Goal: Transaction & Acquisition: Purchase product/service

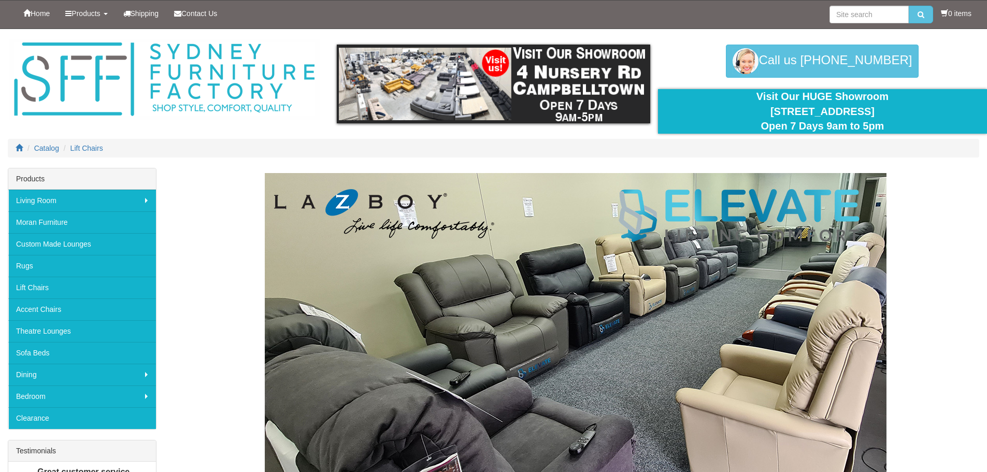
scroll to position [52, 0]
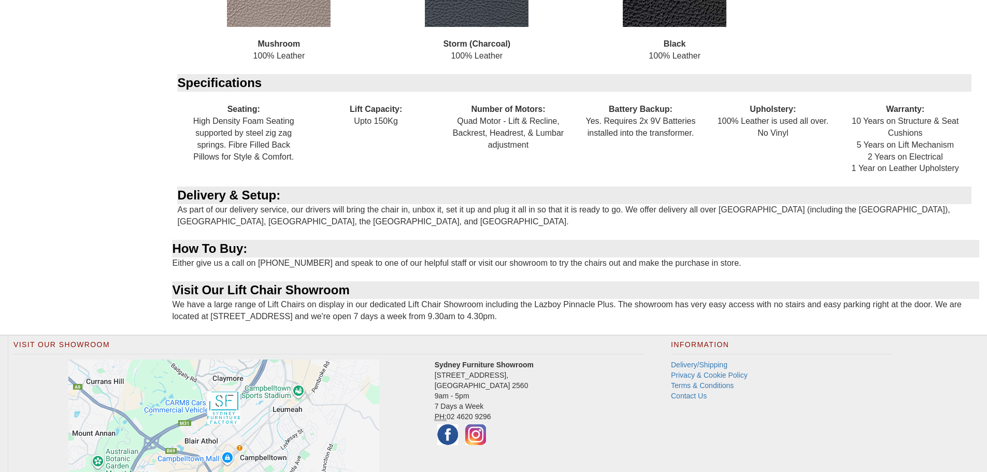
scroll to position [1088, 0]
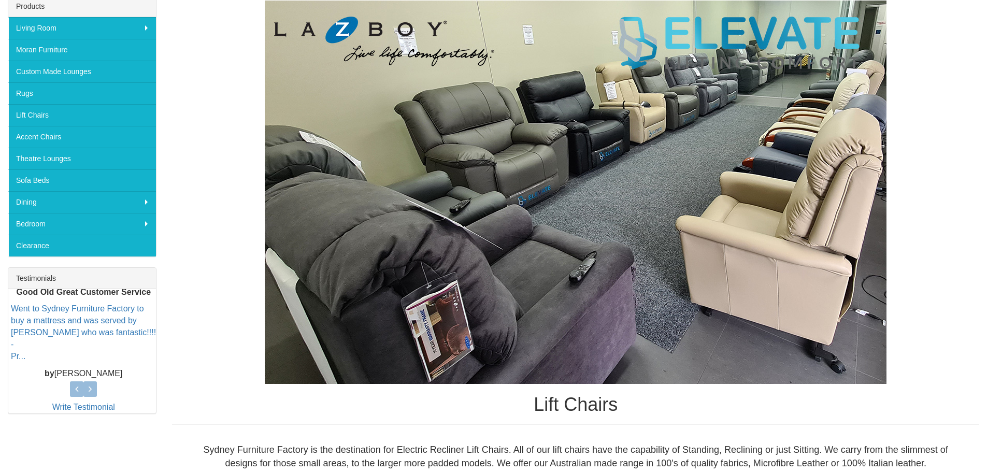
scroll to position [207, 0]
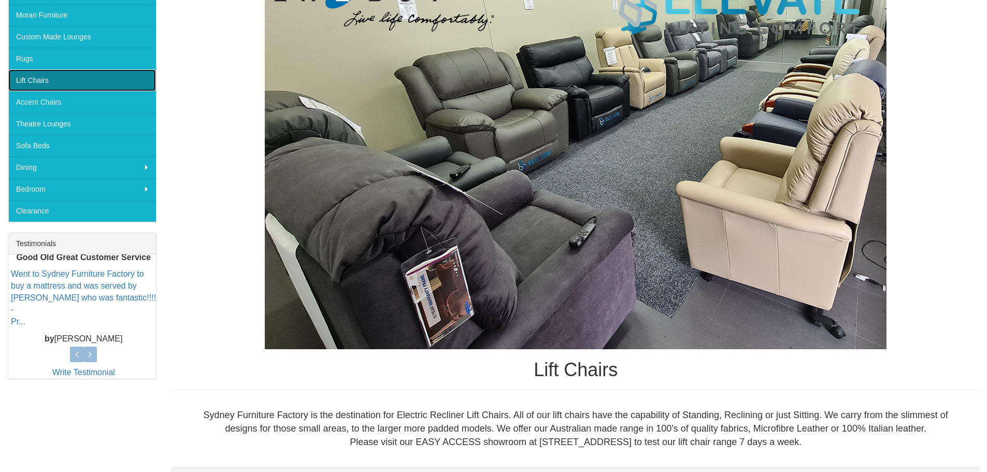
click at [28, 80] on link "Lift Chairs" at bounding box center [82, 80] width 148 height 22
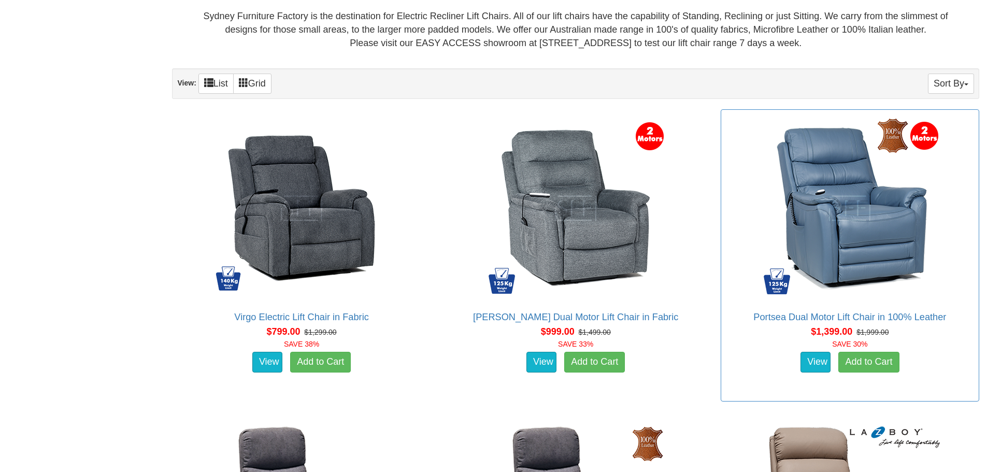
scroll to position [622, 0]
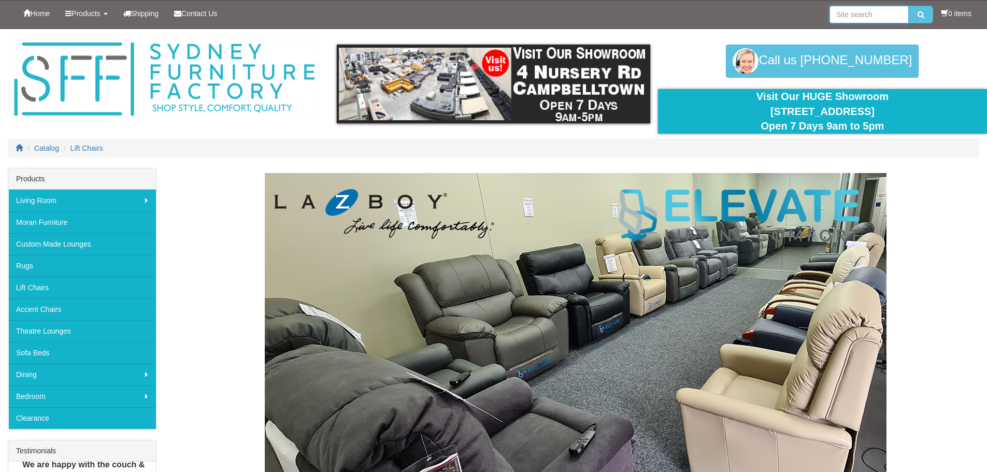
click at [850, 12] on input "search" at bounding box center [868, 15] width 79 height 18
type input "quad motor lift chair"
click at [908, 6] on button "submit" at bounding box center [920, 15] width 24 height 18
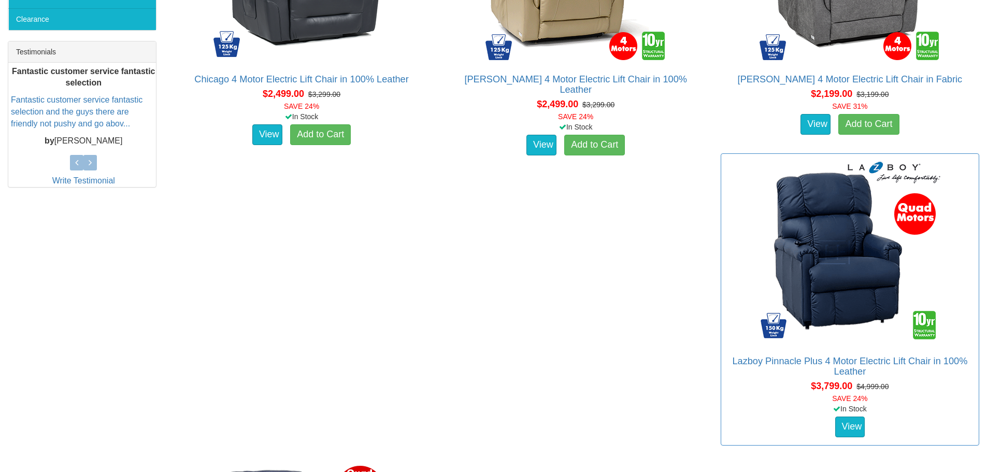
scroll to position [466, 0]
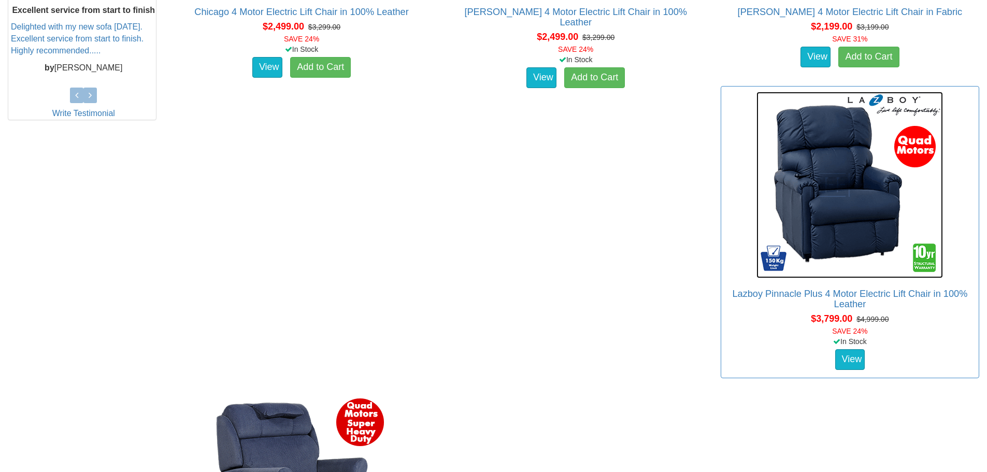
click at [816, 197] on img at bounding box center [849, 185] width 186 height 186
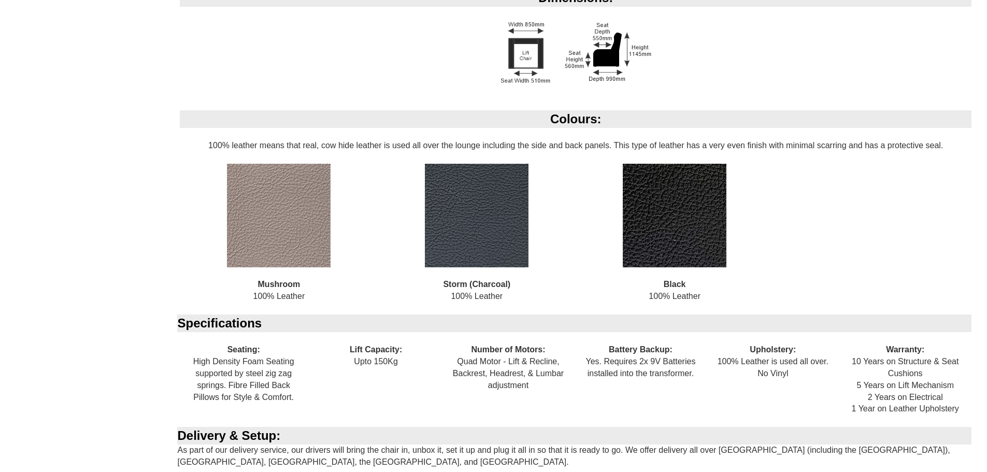
scroll to position [829, 0]
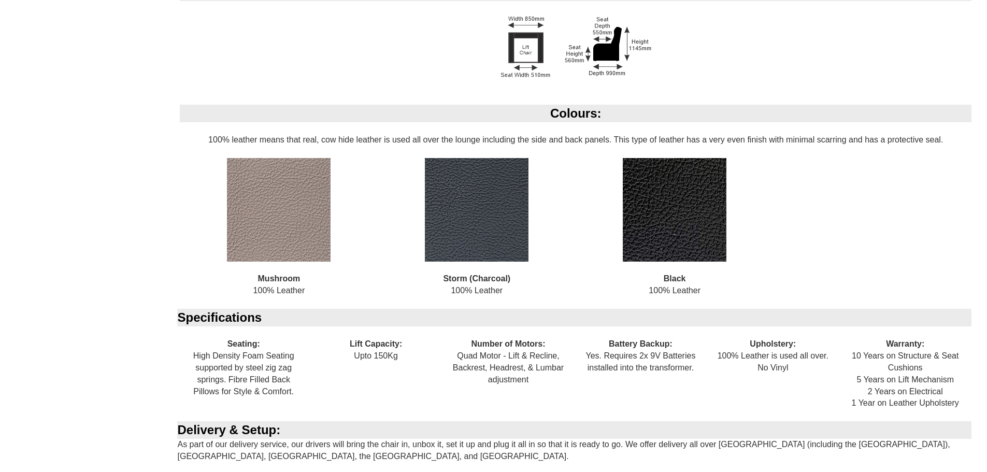
click at [500, 228] on img at bounding box center [477, 210] width 104 height 104
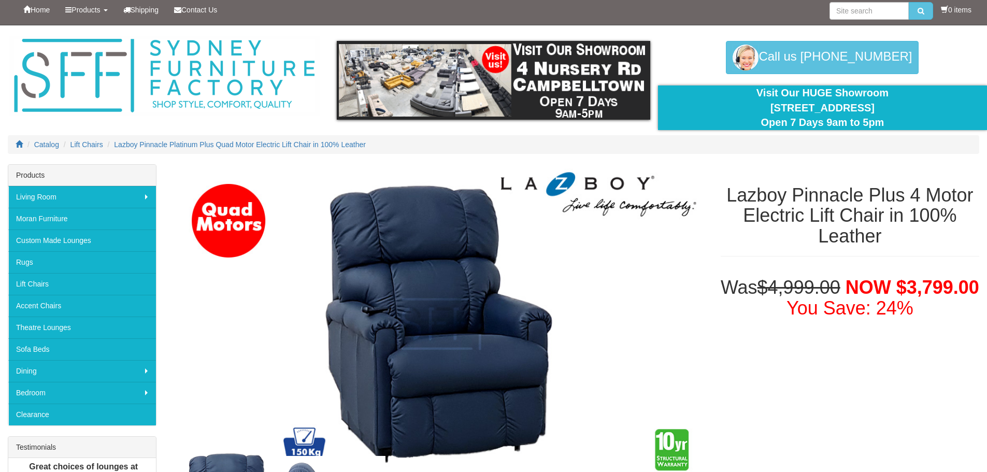
scroll to position [0, 0]
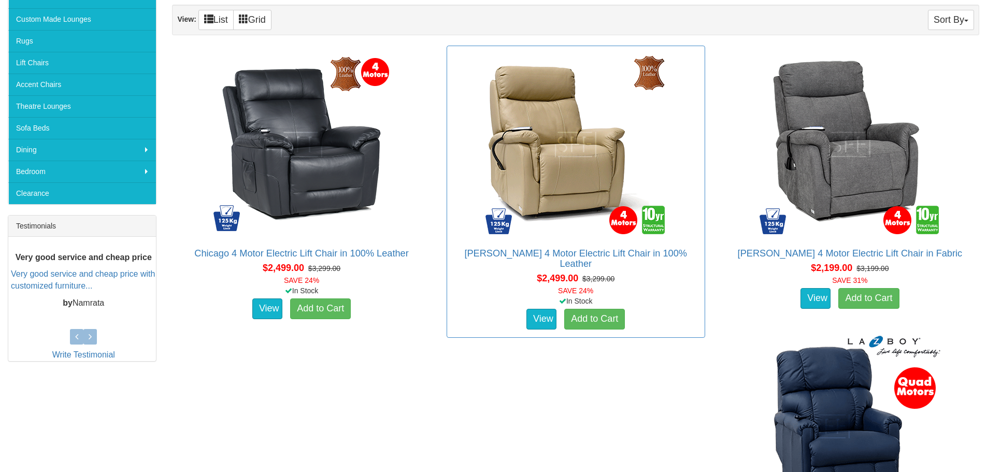
scroll to position [207, 0]
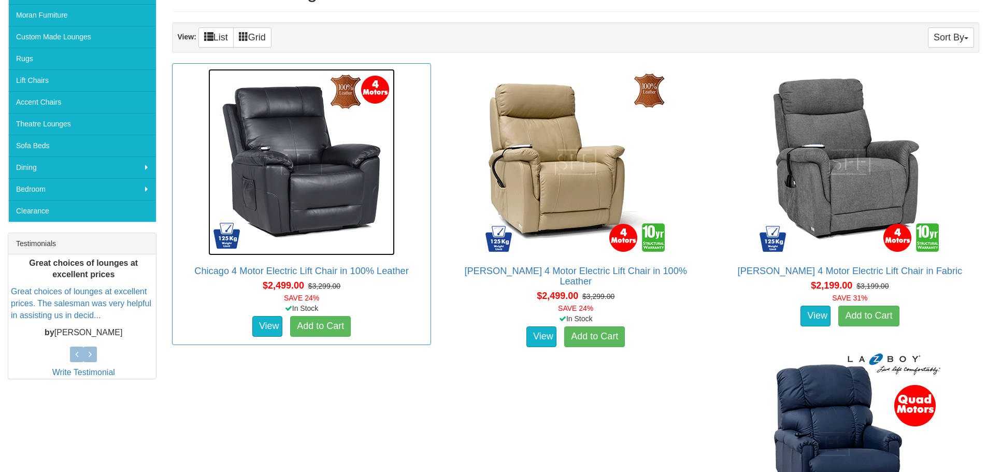
click at [312, 175] on img at bounding box center [301, 162] width 186 height 186
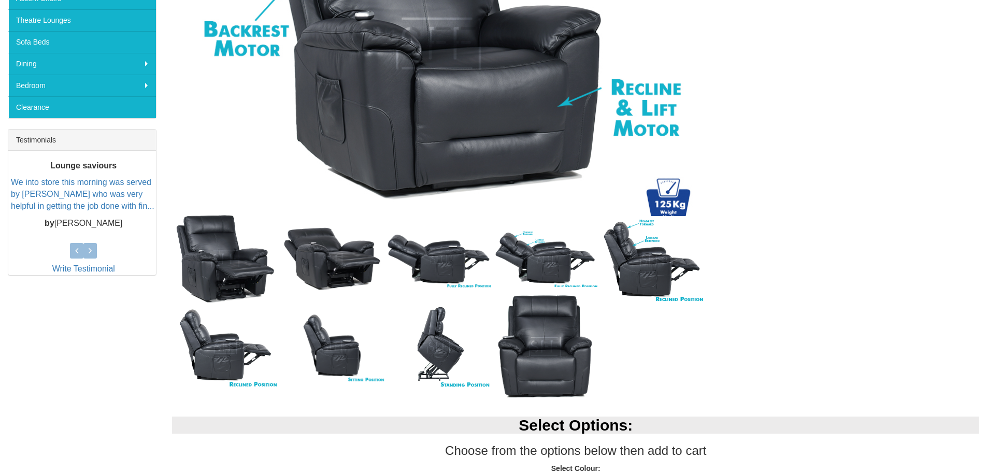
scroll to position [133, 0]
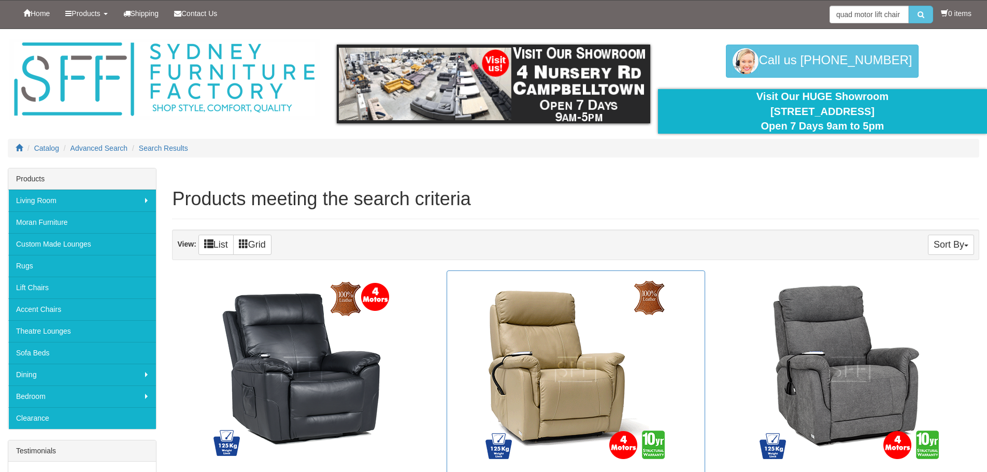
scroll to position [207, 0]
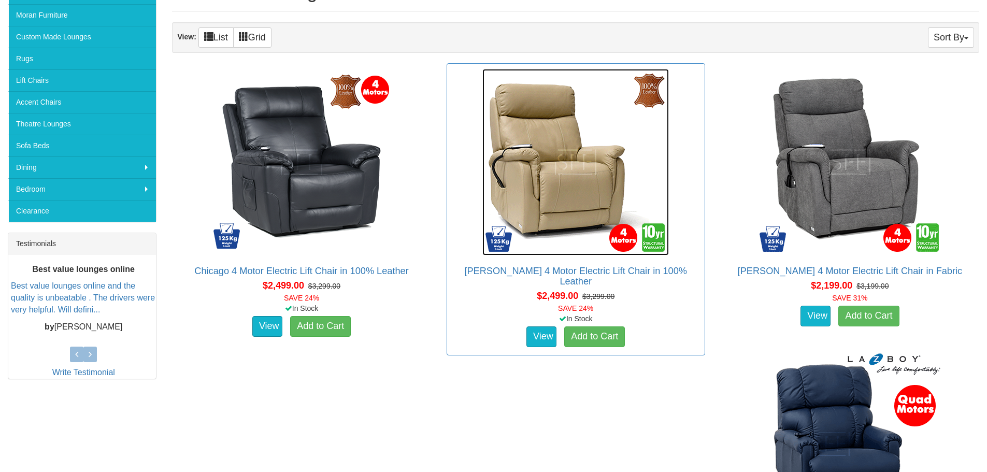
click at [569, 203] on img at bounding box center [575, 162] width 186 height 186
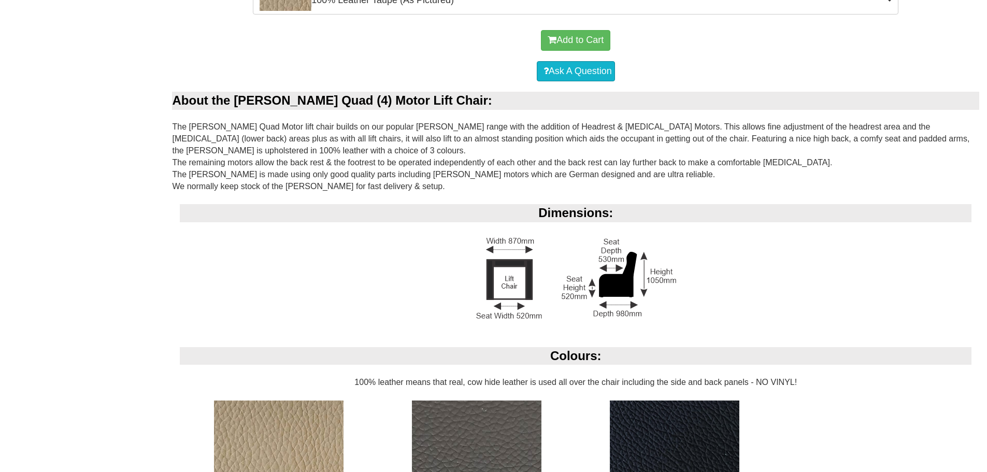
scroll to position [725, 0]
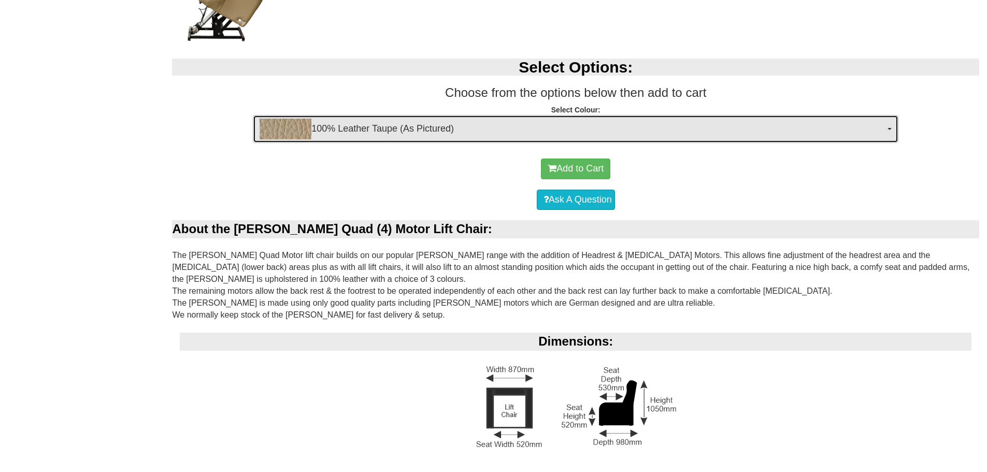
click at [893, 132] on button "100% Leather Taupe (As Pictured)" at bounding box center [575, 129] width 645 height 28
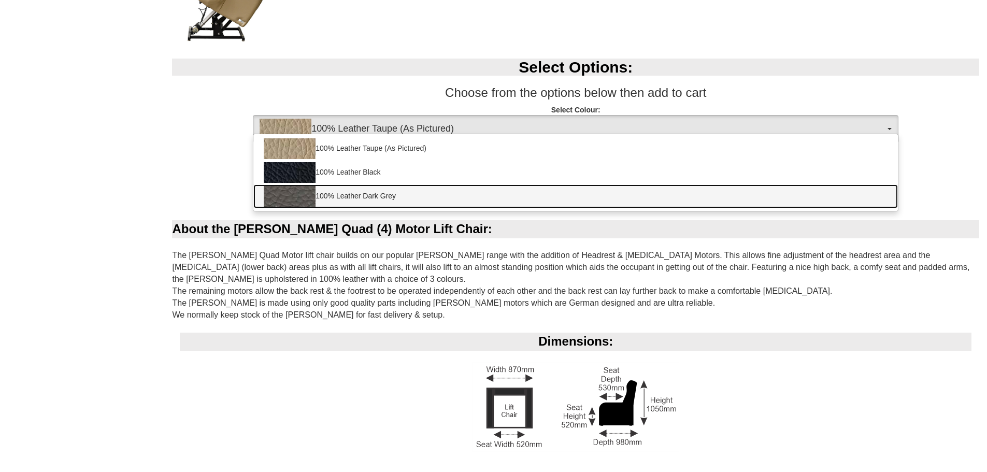
click at [366, 194] on link "100% Leather Dark Grey" at bounding box center [575, 196] width 644 height 24
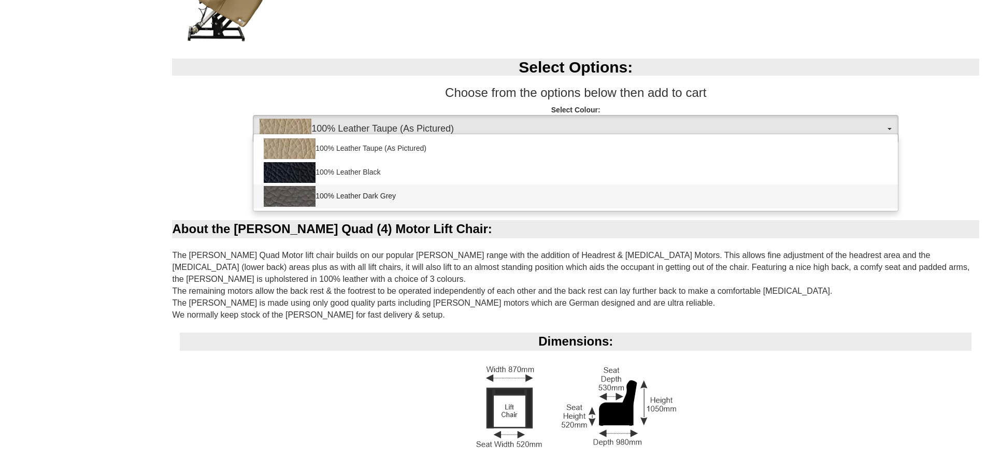
select select "1825"
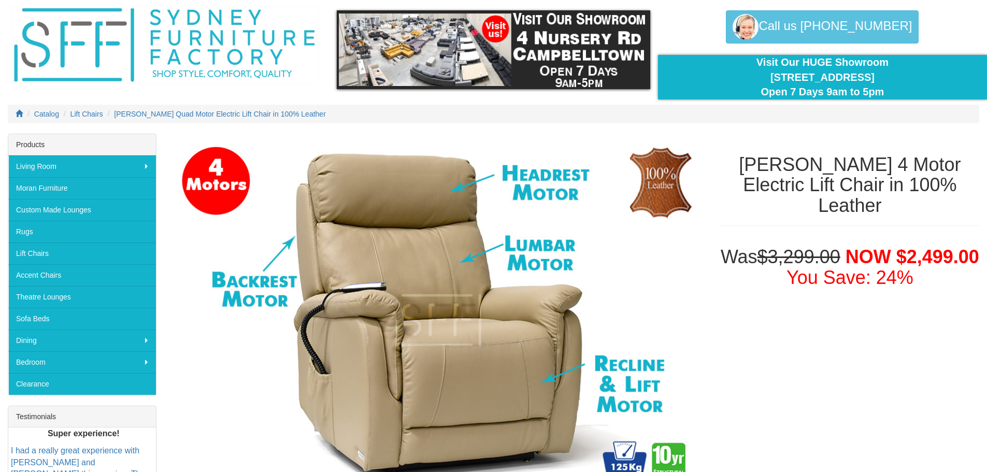
scroll to position [0, 0]
